Goal: Task Accomplishment & Management: Use online tool/utility

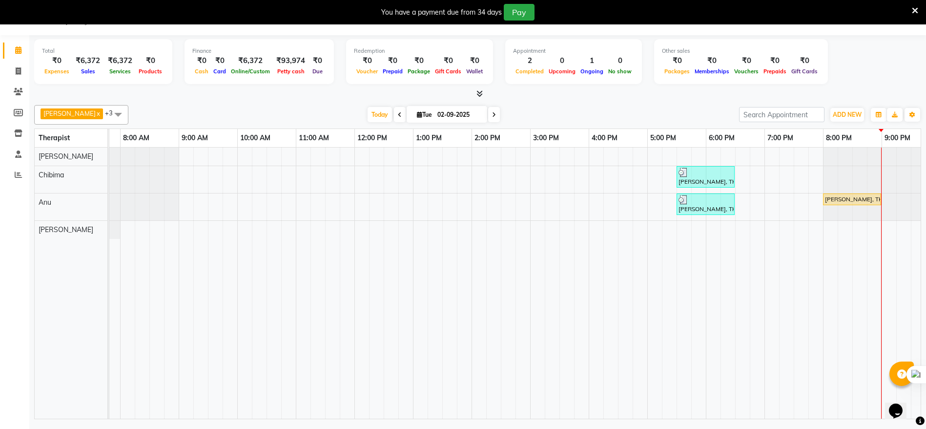
scroll to position [0, 98]
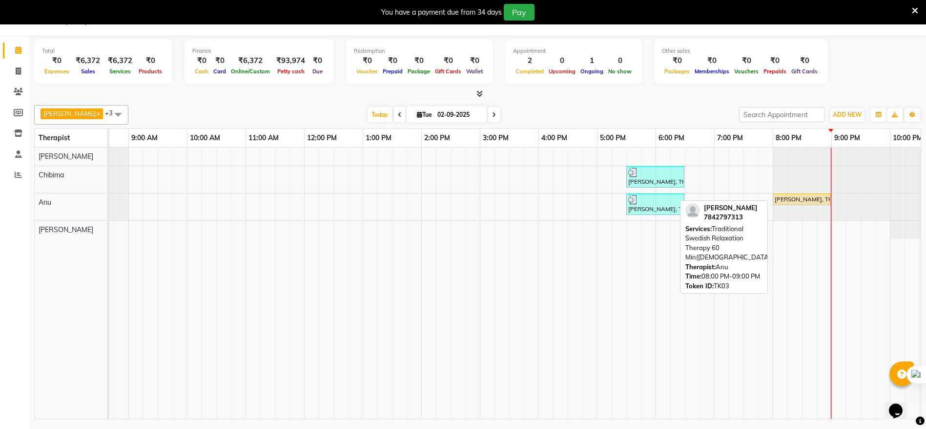
click at [796, 202] on div "[PERSON_NAME], TK03, 08:00 PM-09:00 PM, Traditional Swedish Relaxation Therapy …" at bounding box center [802, 199] width 56 height 9
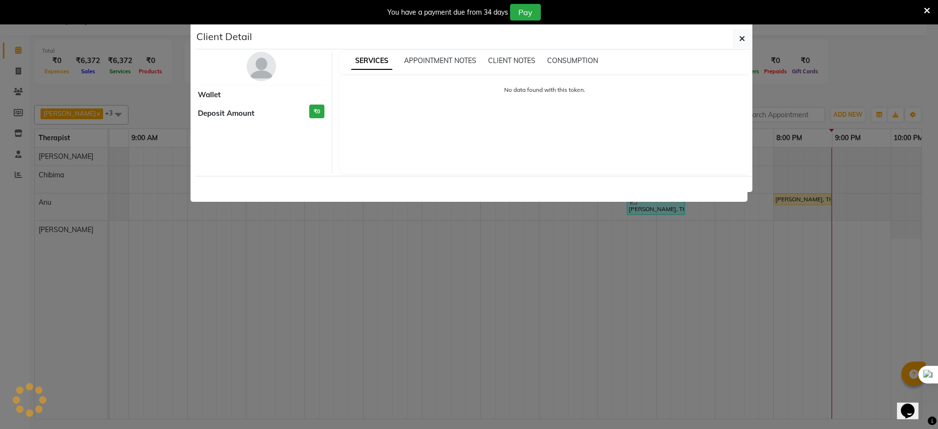
select select "1"
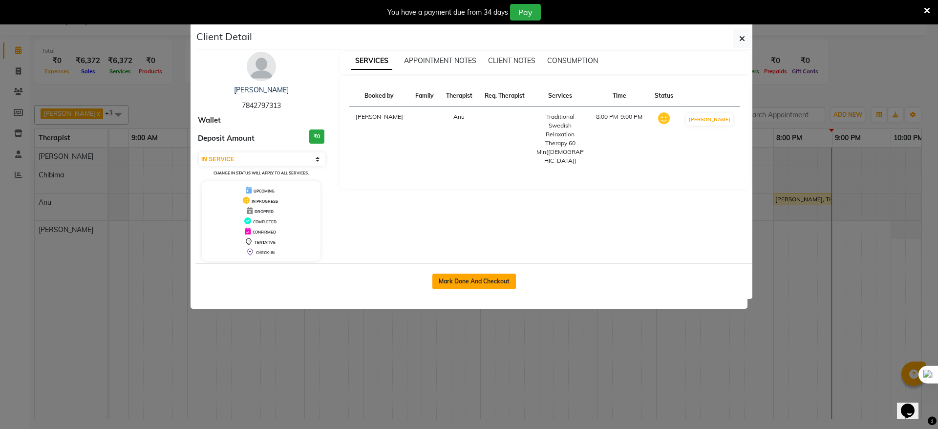
click at [480, 281] on button "Mark Done And Checkout" at bounding box center [474, 281] width 84 height 16
select select "service"
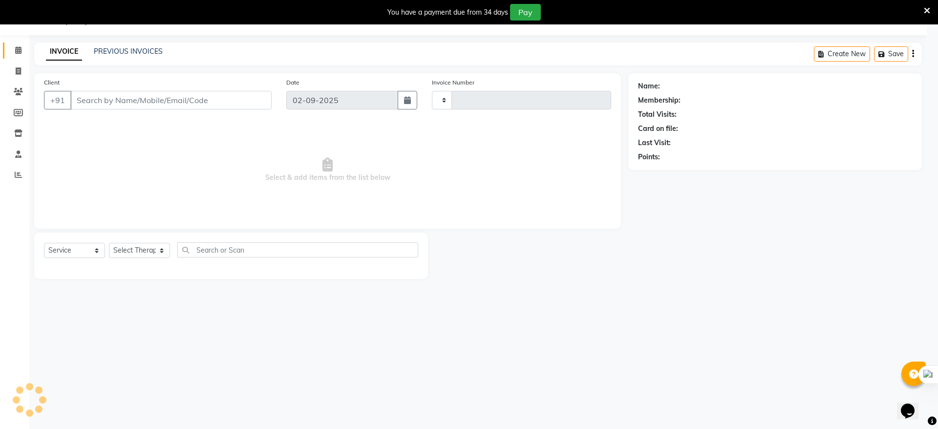
type input "0143"
select select "3"
select select "8612"
type input "78******13"
select select "86020"
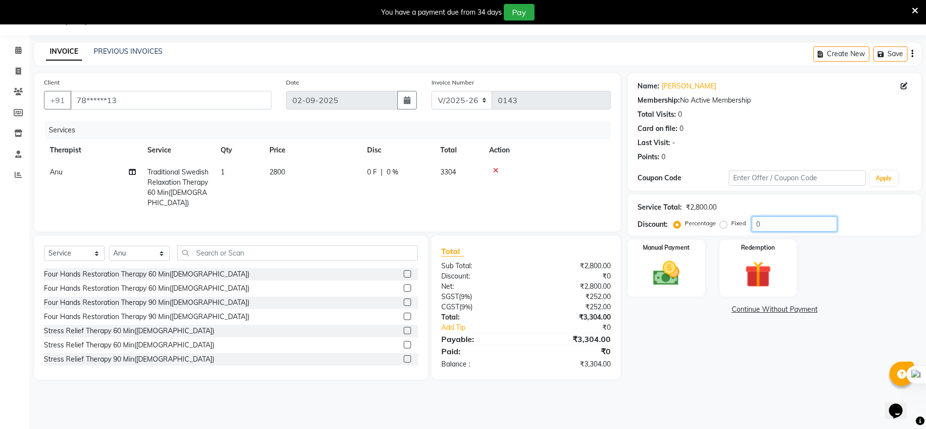
click at [788, 219] on input "0" at bounding box center [794, 223] width 85 height 15
type input "10"
click at [653, 280] on img at bounding box center [666, 273] width 45 height 32
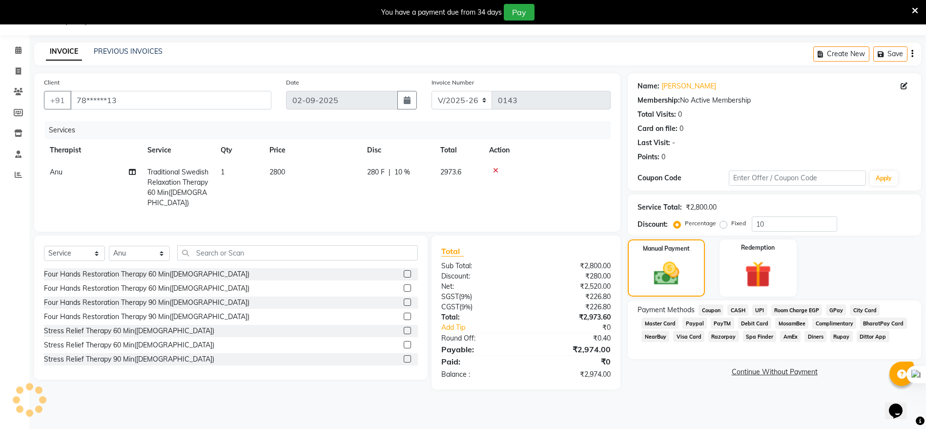
click at [760, 312] on span "UPI" at bounding box center [759, 309] width 15 height 11
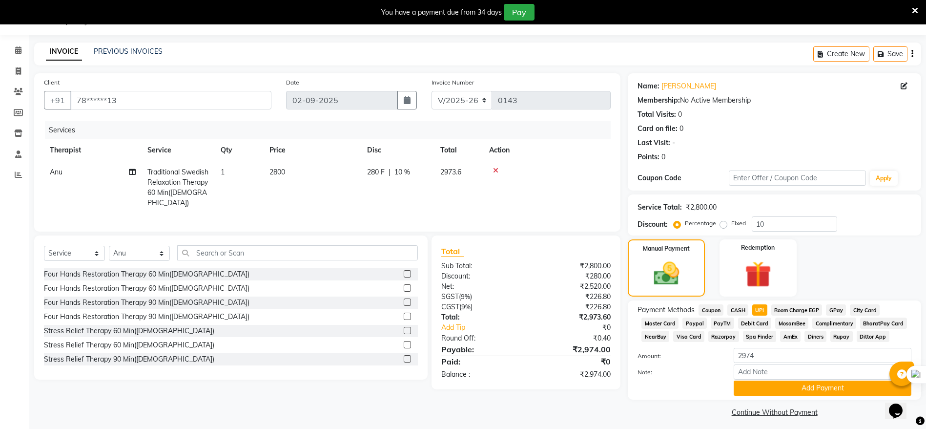
scroll to position [30, 0]
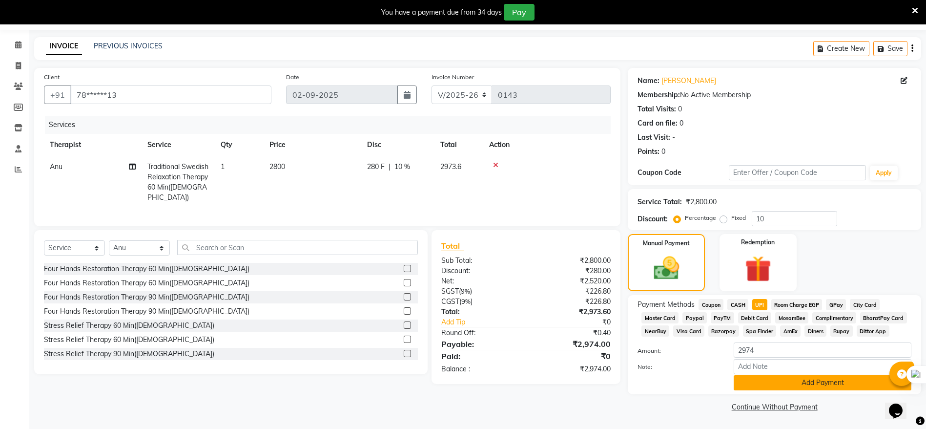
click at [819, 380] on button "Add Payment" at bounding box center [823, 382] width 178 height 15
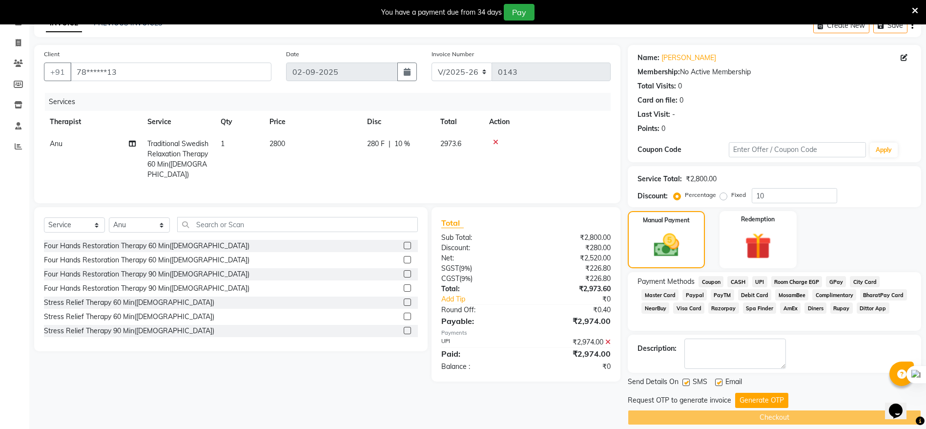
scroll to position [63, 0]
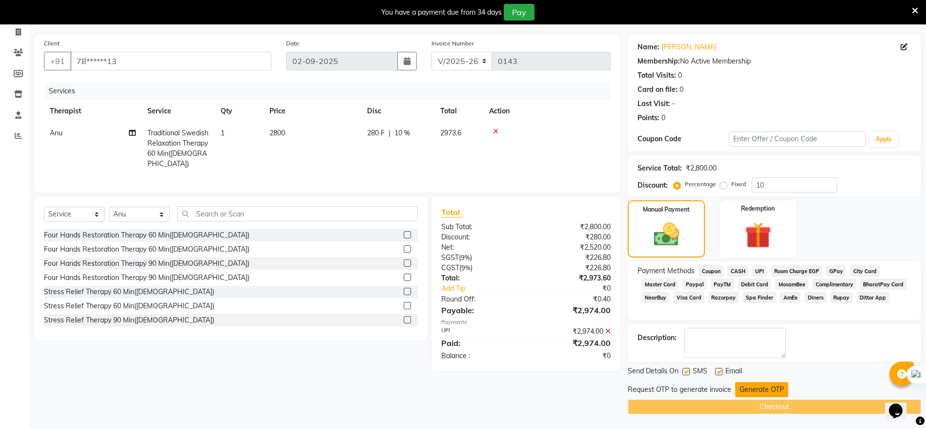
click at [766, 392] on button "Generate OTP" at bounding box center [761, 389] width 53 height 15
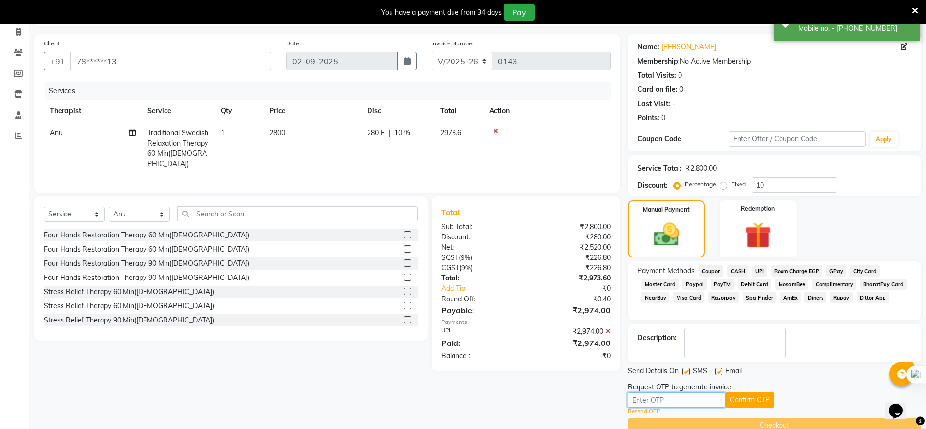
click at [667, 400] on input "text" at bounding box center [677, 399] width 98 height 15
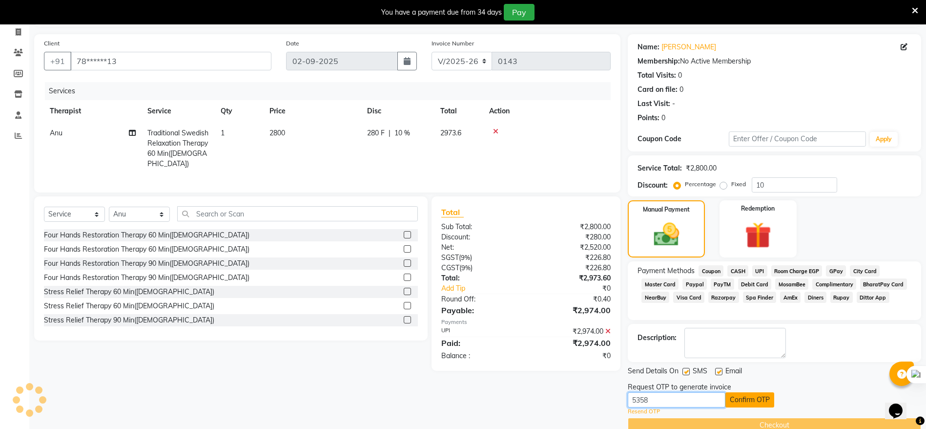
type input "5358"
click at [740, 399] on button "Confirm OTP" at bounding box center [750, 399] width 49 height 15
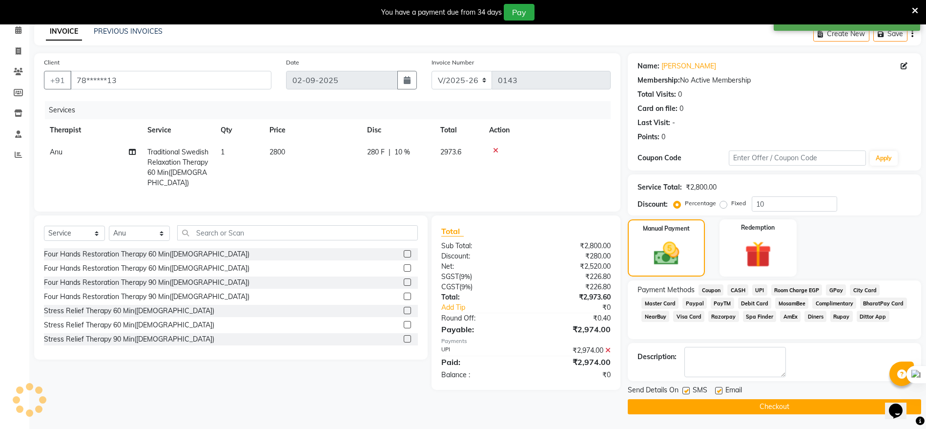
scroll to position [44, 0]
click at [760, 404] on button "Checkout" at bounding box center [774, 406] width 293 height 15
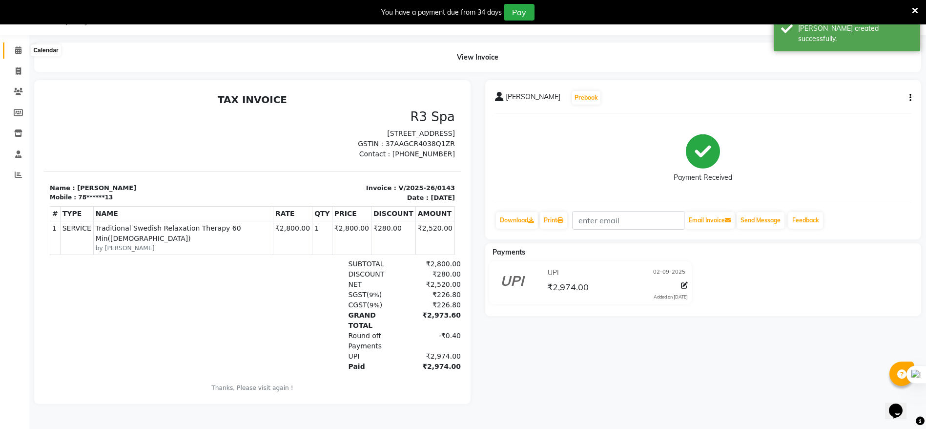
click at [19, 52] on icon at bounding box center [18, 49] width 6 height 7
